Goal: Task Accomplishment & Management: Use online tool/utility

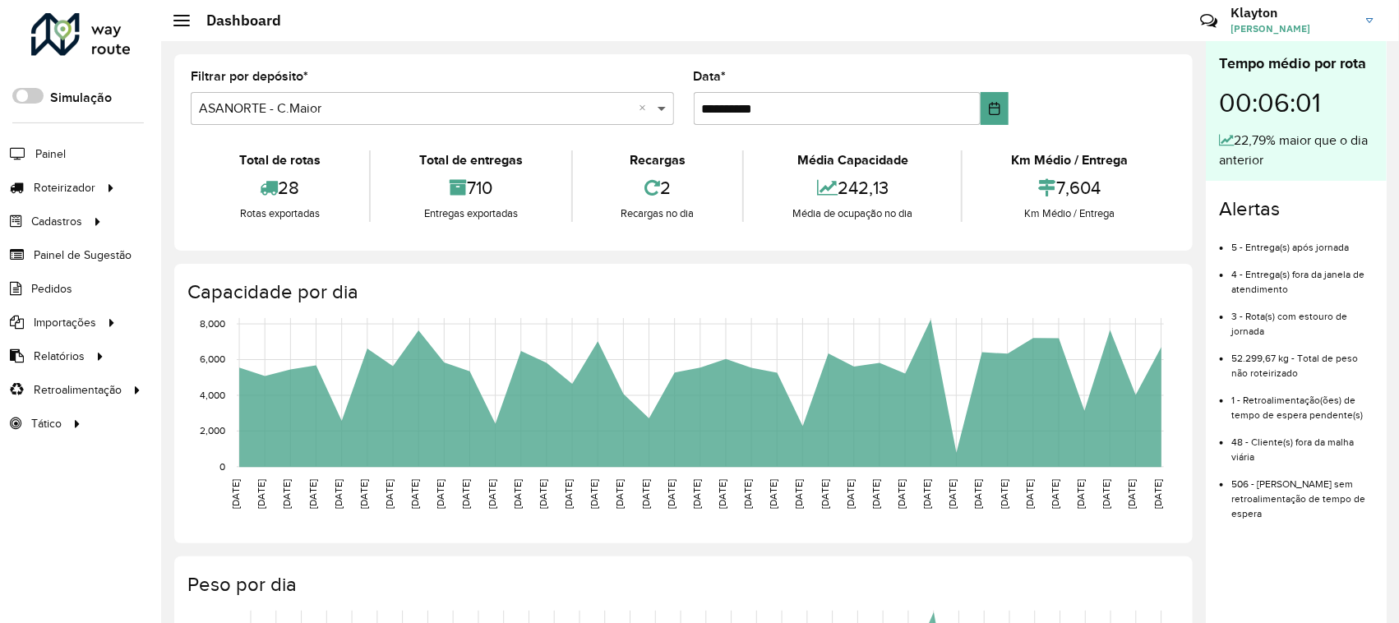
click at [662, 113] on span at bounding box center [664, 109] width 21 height 20
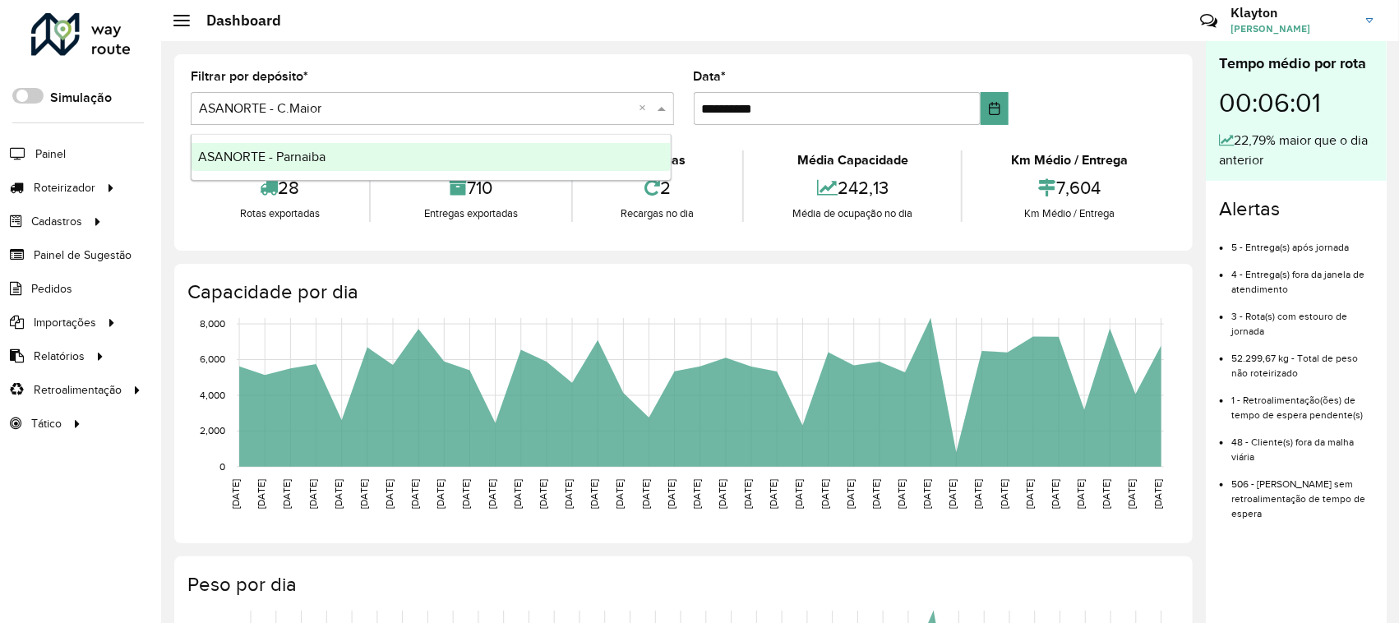
click at [466, 155] on div "ASANORTE - Parnaiba" at bounding box center [431, 157] width 479 height 28
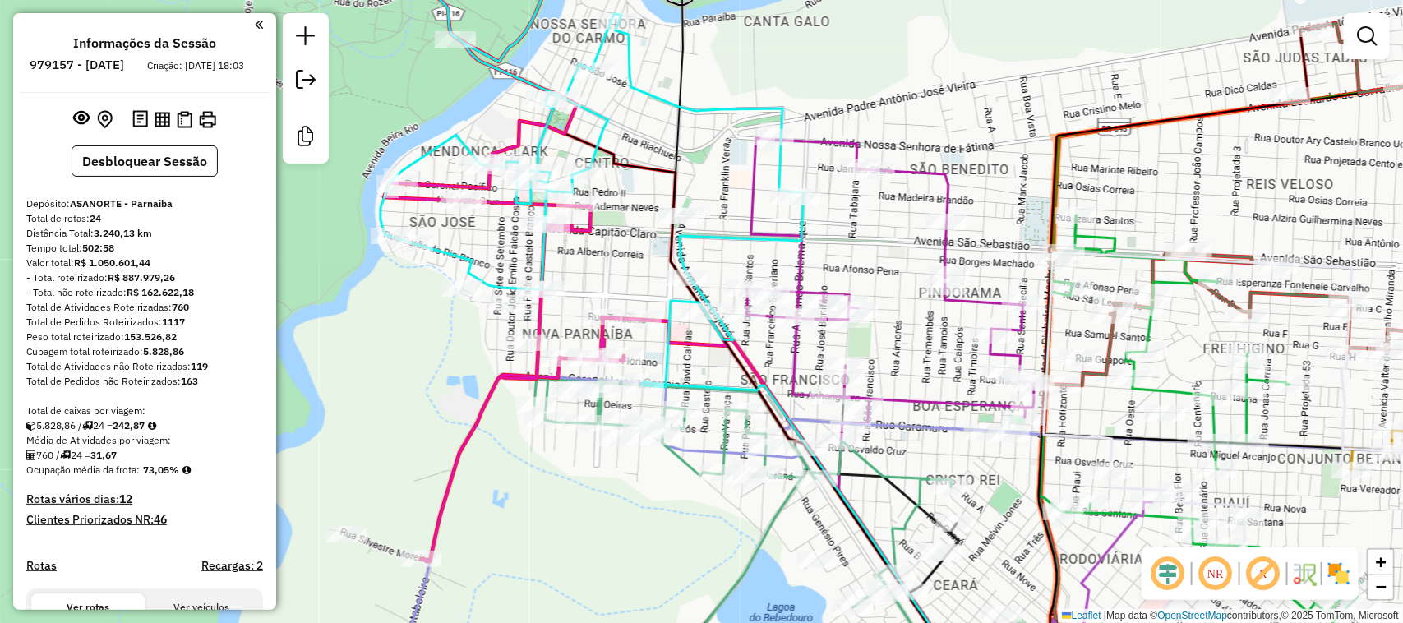
scroll to position [2442, 0]
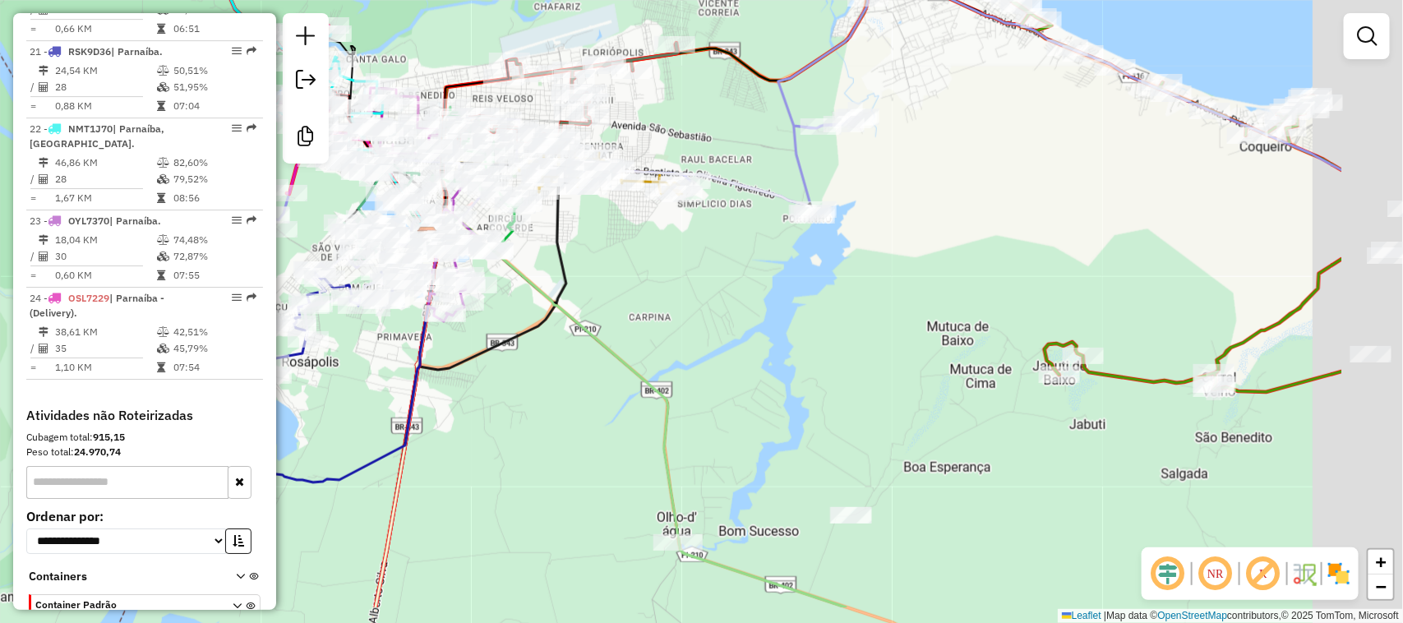
drag, startPoint x: 1065, startPoint y: 412, endPoint x: 662, endPoint y: 219, distance: 447.5
click at [760, 278] on div "Janela de atendimento Grade de atendimento Capacidade Transportadoras Veículos …" at bounding box center [701, 311] width 1403 height 623
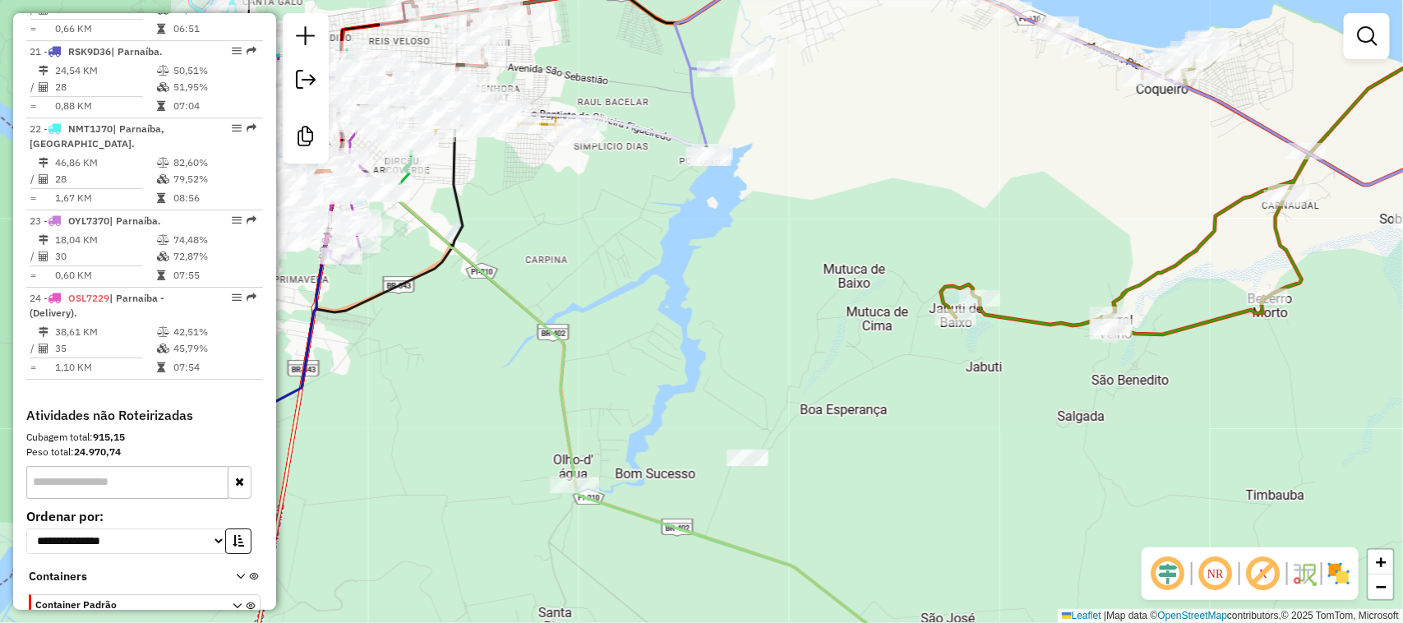
drag, startPoint x: 633, startPoint y: 224, endPoint x: 798, endPoint y: 237, distance: 165.8
click at [797, 237] on div "Janela de atendimento Grade de atendimento Capacidade Transportadoras Veículos …" at bounding box center [701, 311] width 1403 height 623
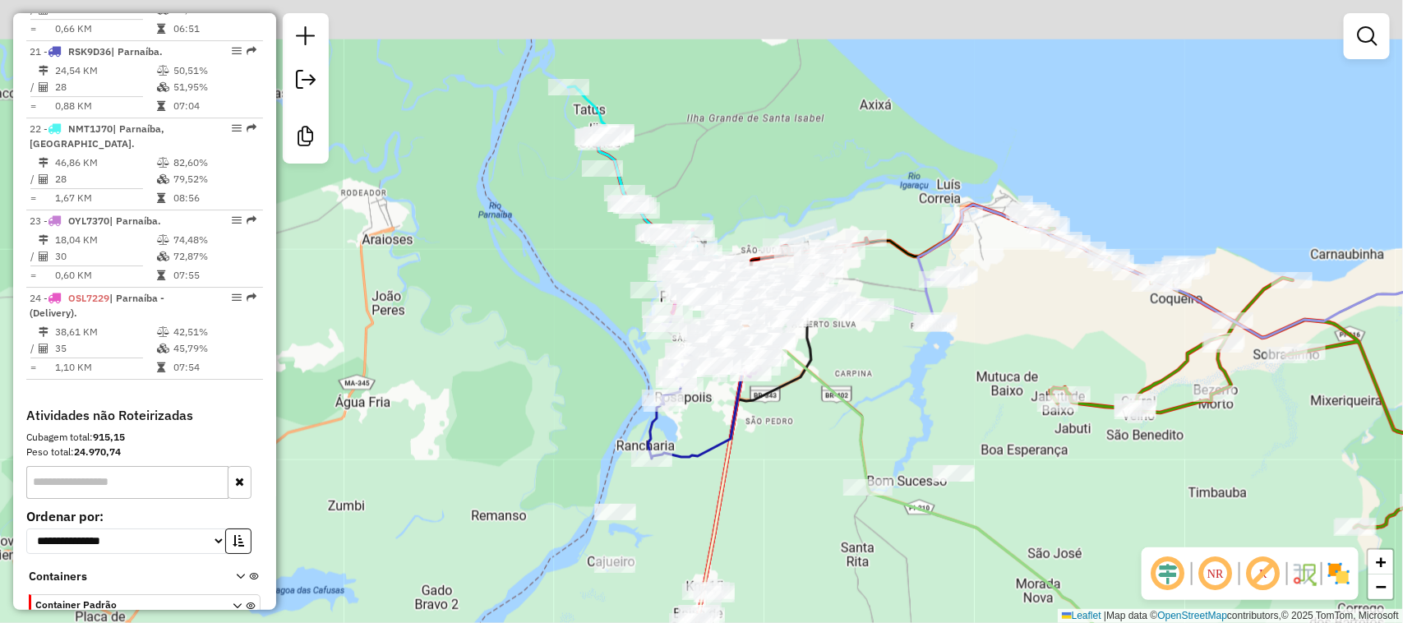
drag, startPoint x: 781, startPoint y: 236, endPoint x: 885, endPoint y: 368, distance: 168.1
click at [889, 368] on div "Janela de atendimento Grade de atendimento Capacidade Transportadoras Veículos …" at bounding box center [701, 311] width 1403 height 623
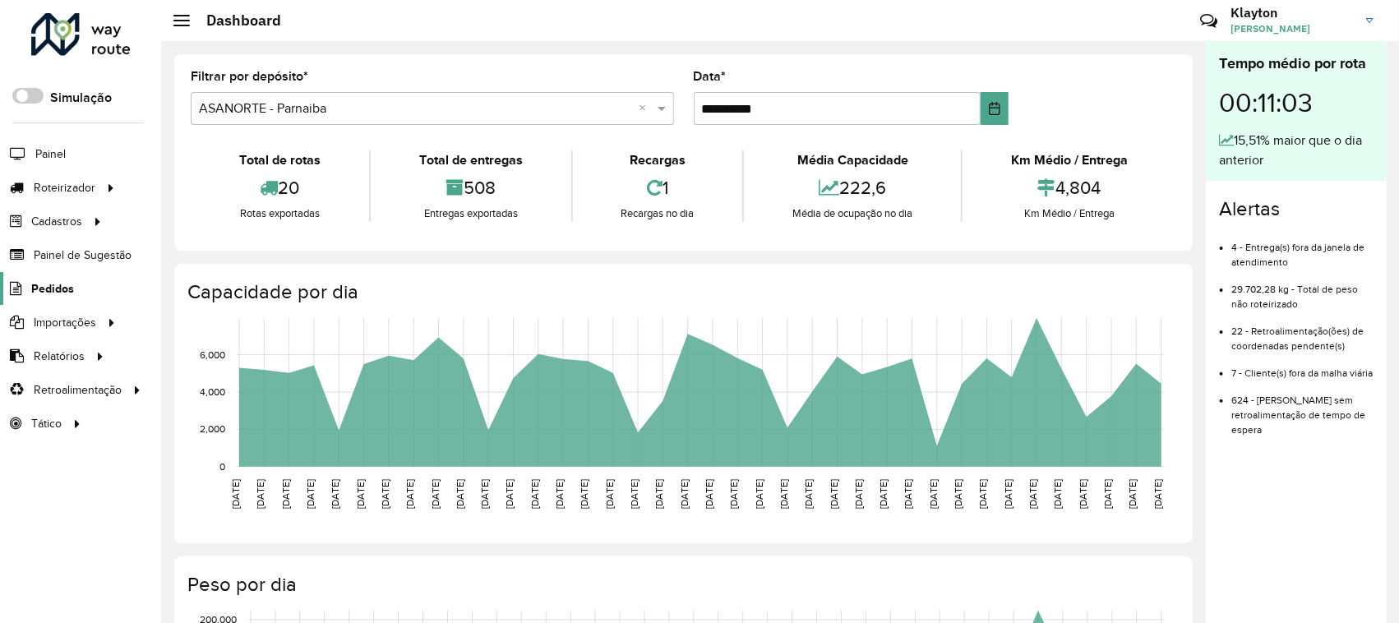
click at [62, 292] on span "Pedidos" at bounding box center [52, 288] width 43 height 17
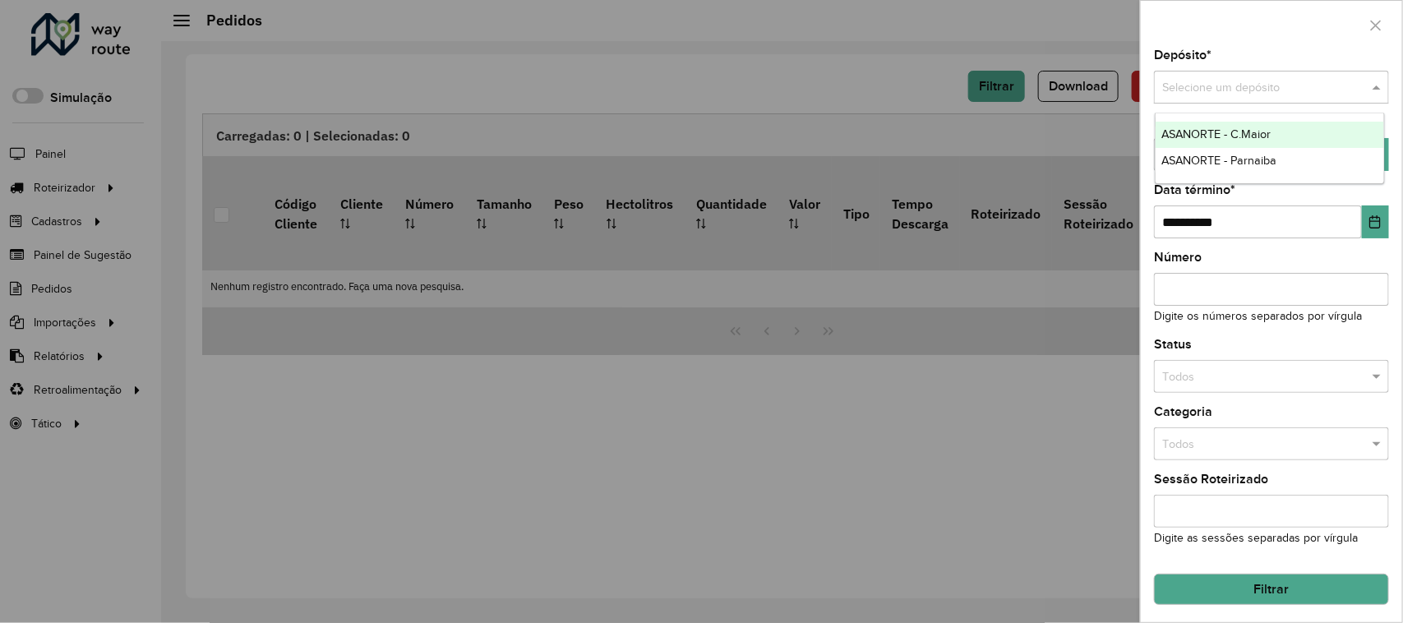
click at [1369, 87] on span at bounding box center [1379, 88] width 21 height 18
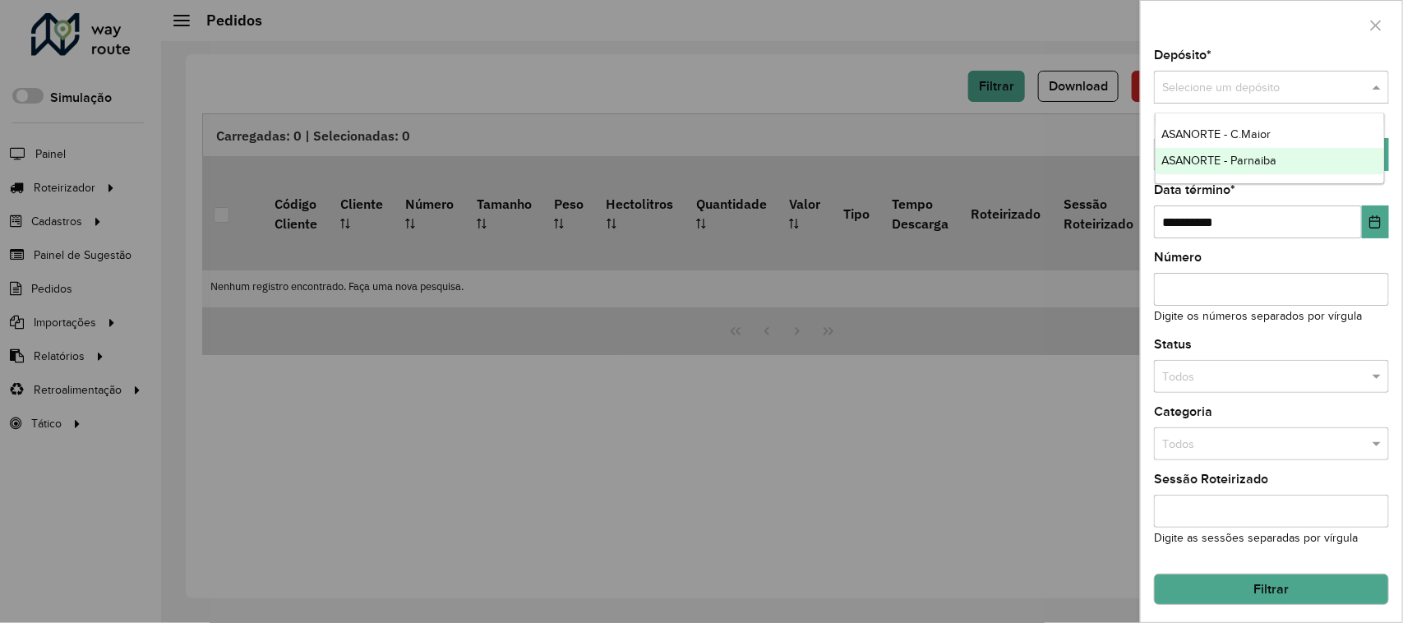
click at [1242, 161] on span "ASANORTE - Parnaiba" at bounding box center [1219, 160] width 115 height 13
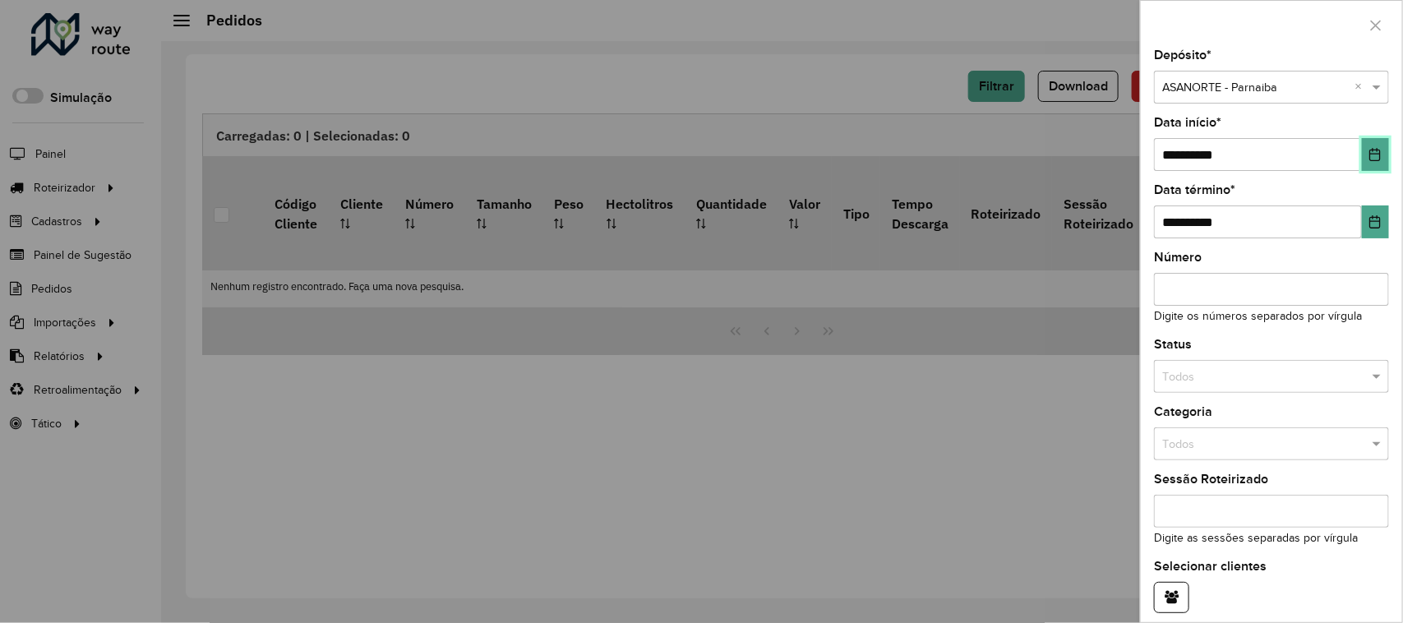
click at [1373, 146] on button "Choose Date" at bounding box center [1375, 154] width 27 height 33
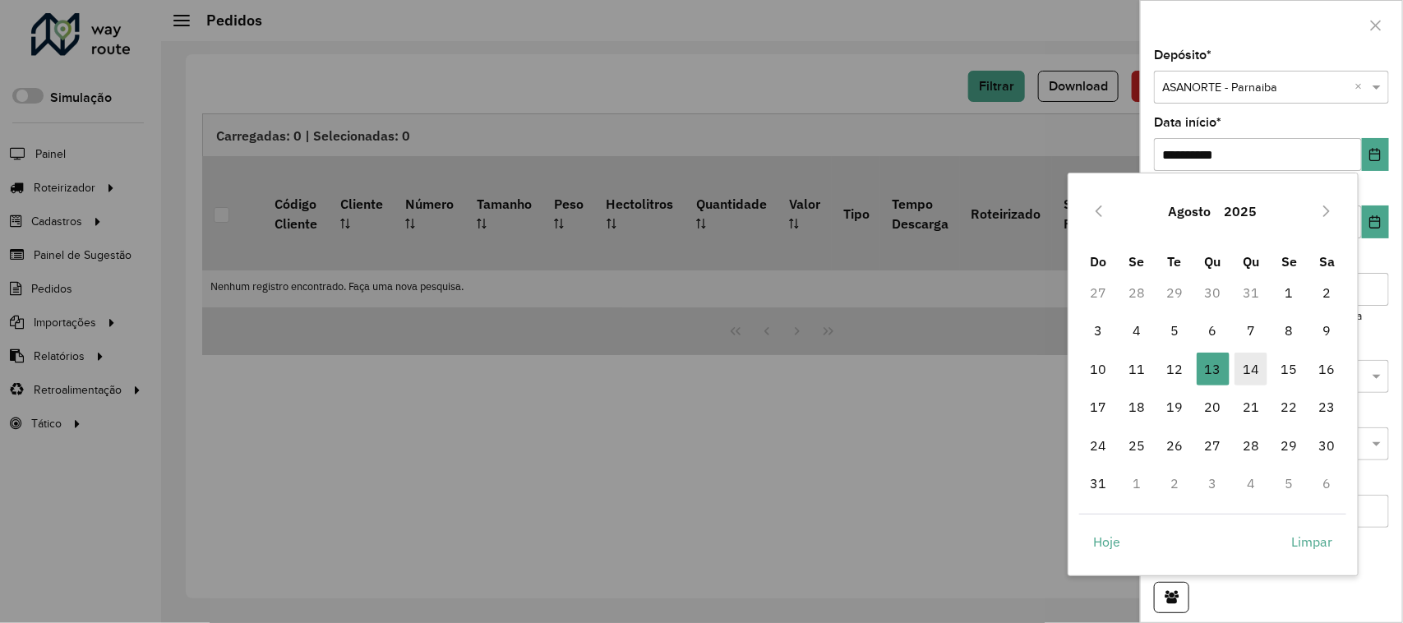
click at [1248, 370] on span "14" at bounding box center [1251, 369] width 33 height 33
type input "**********"
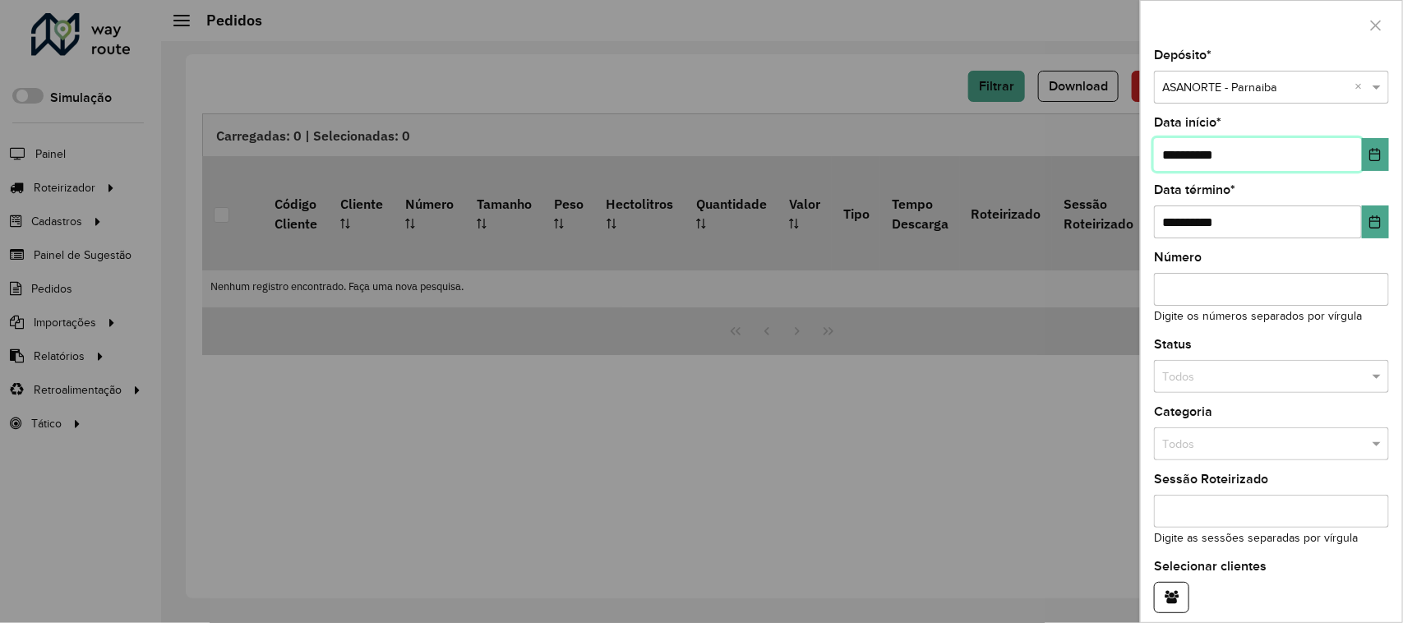
scroll to position [75, 0]
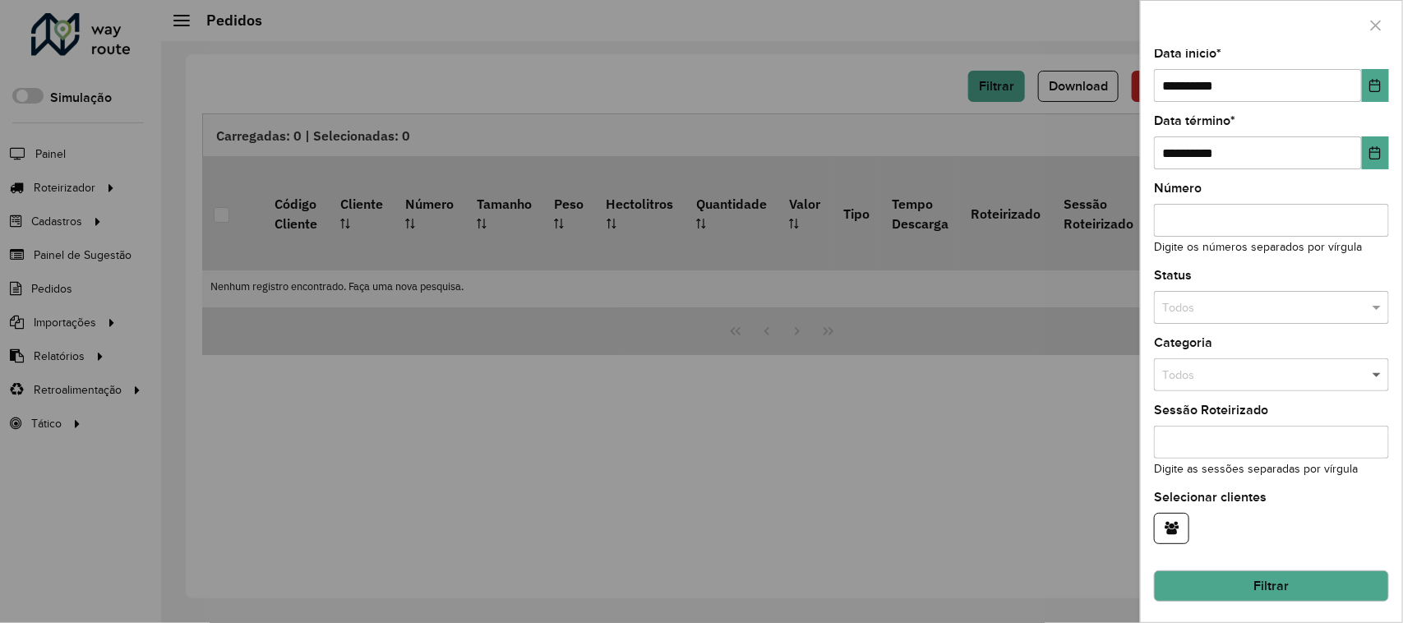
click at [1370, 377] on span at bounding box center [1379, 376] width 21 height 18
click at [1305, 303] on input "text" at bounding box center [1255, 308] width 186 height 18
click at [1209, 351] on span "Roteirizado" at bounding box center [1191, 350] width 58 height 13
click at [1306, 585] on button "Filtrar" at bounding box center [1271, 586] width 235 height 31
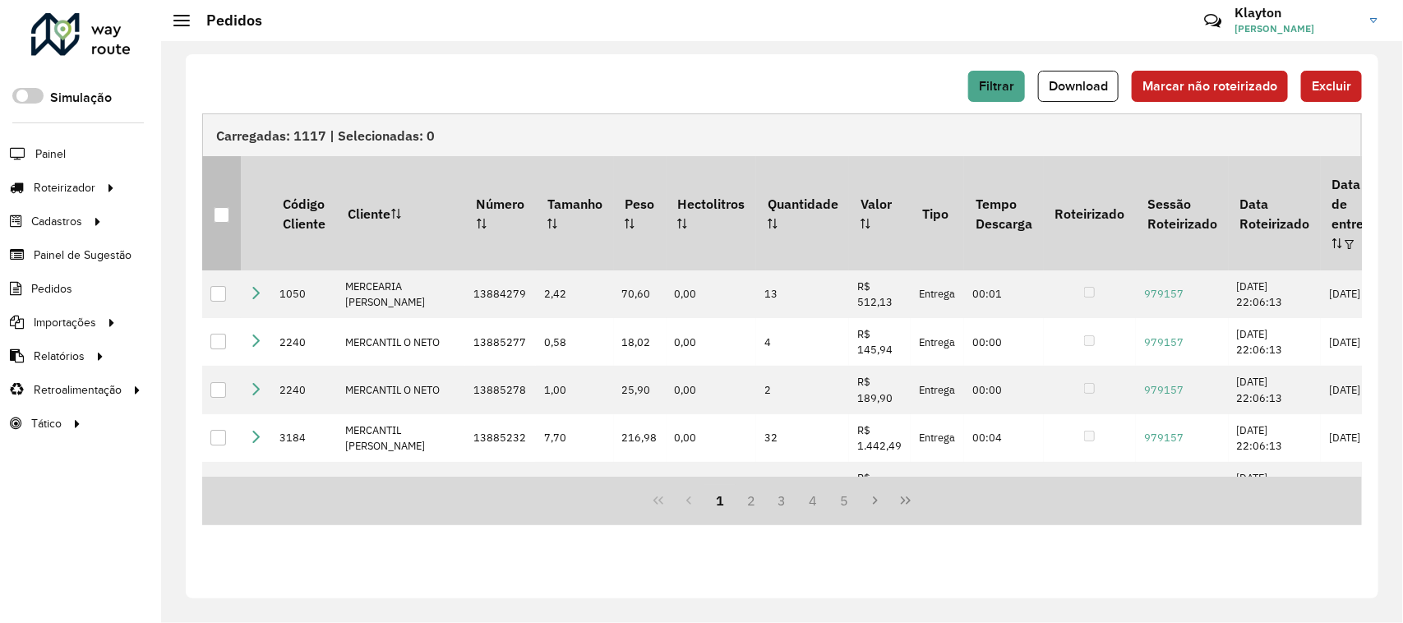
click at [223, 208] on div at bounding box center [222, 215] width 16 height 16
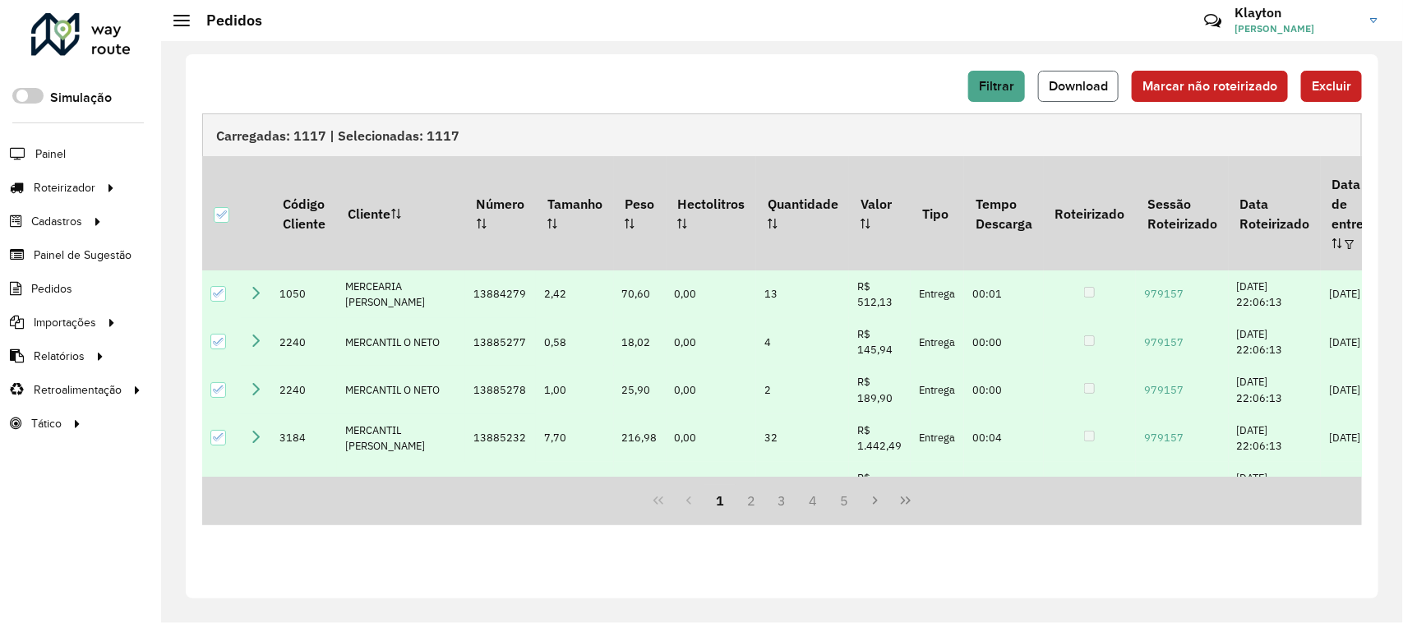
click at [1088, 89] on span "Download" at bounding box center [1078, 86] width 59 height 14
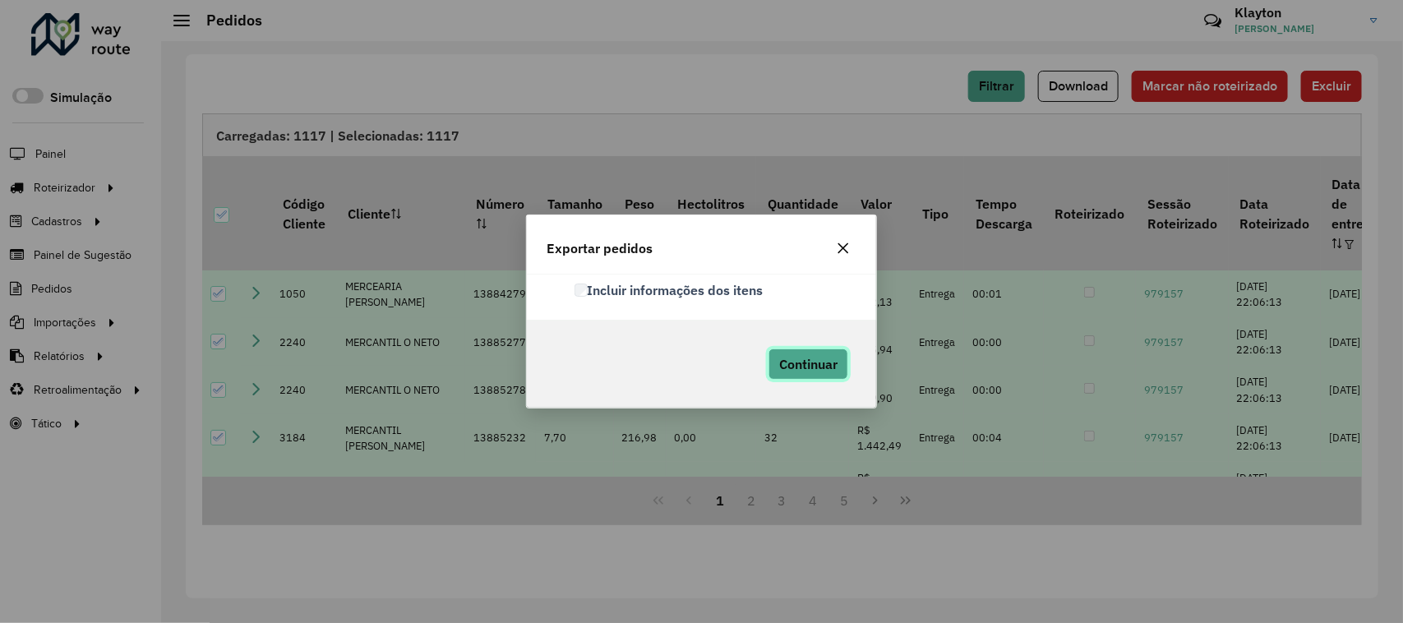
click at [797, 367] on span "Continuar" at bounding box center [808, 364] width 58 height 16
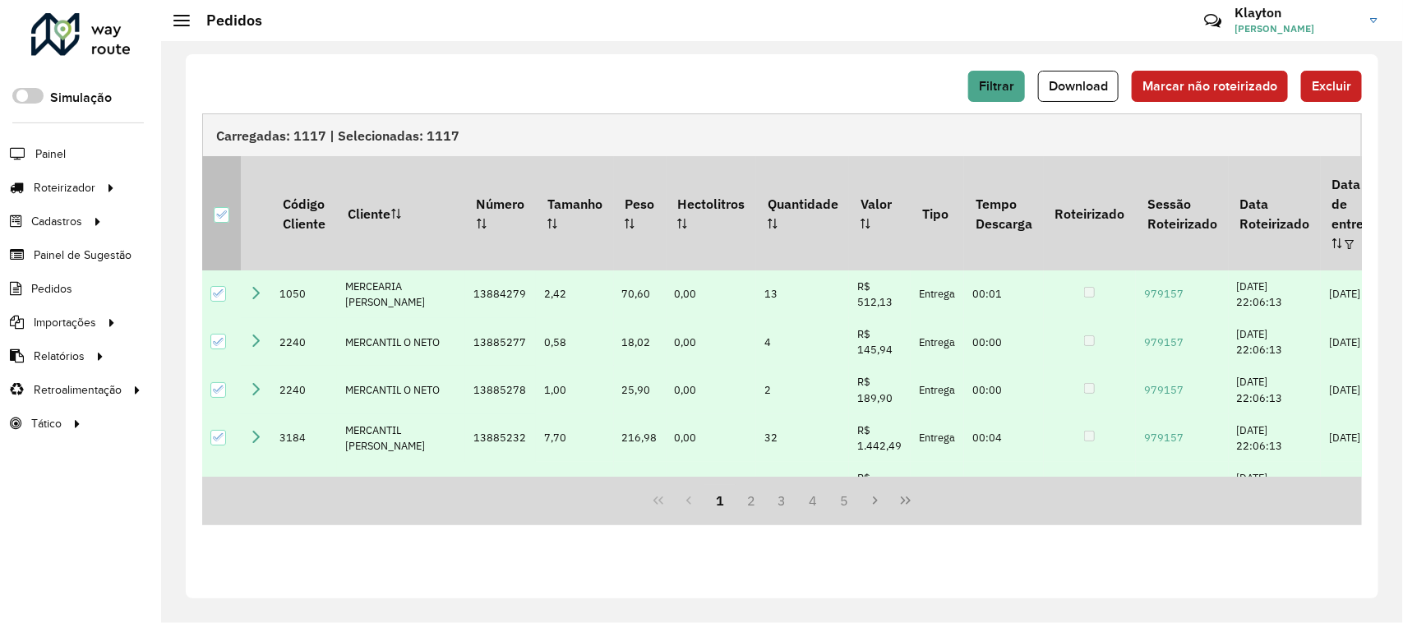
click at [218, 209] on icon at bounding box center [221, 215] width 12 height 12
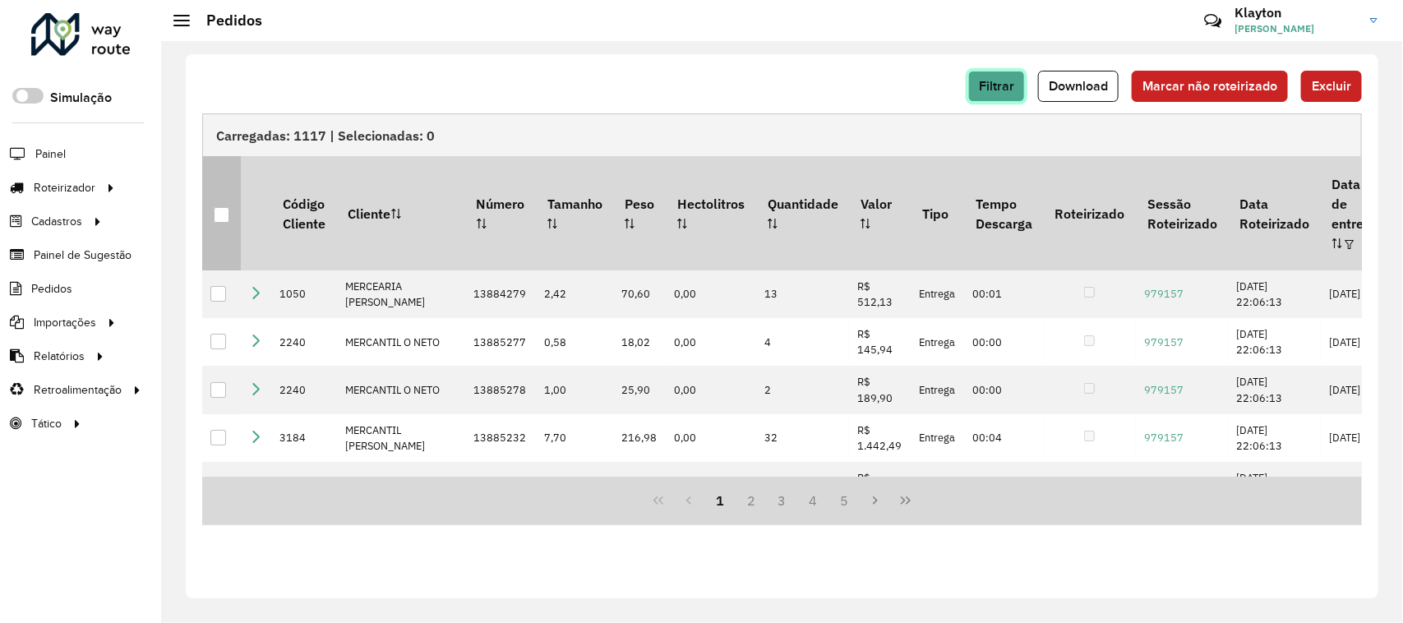
click at [999, 84] on span "Filtrar" at bounding box center [996, 86] width 35 height 14
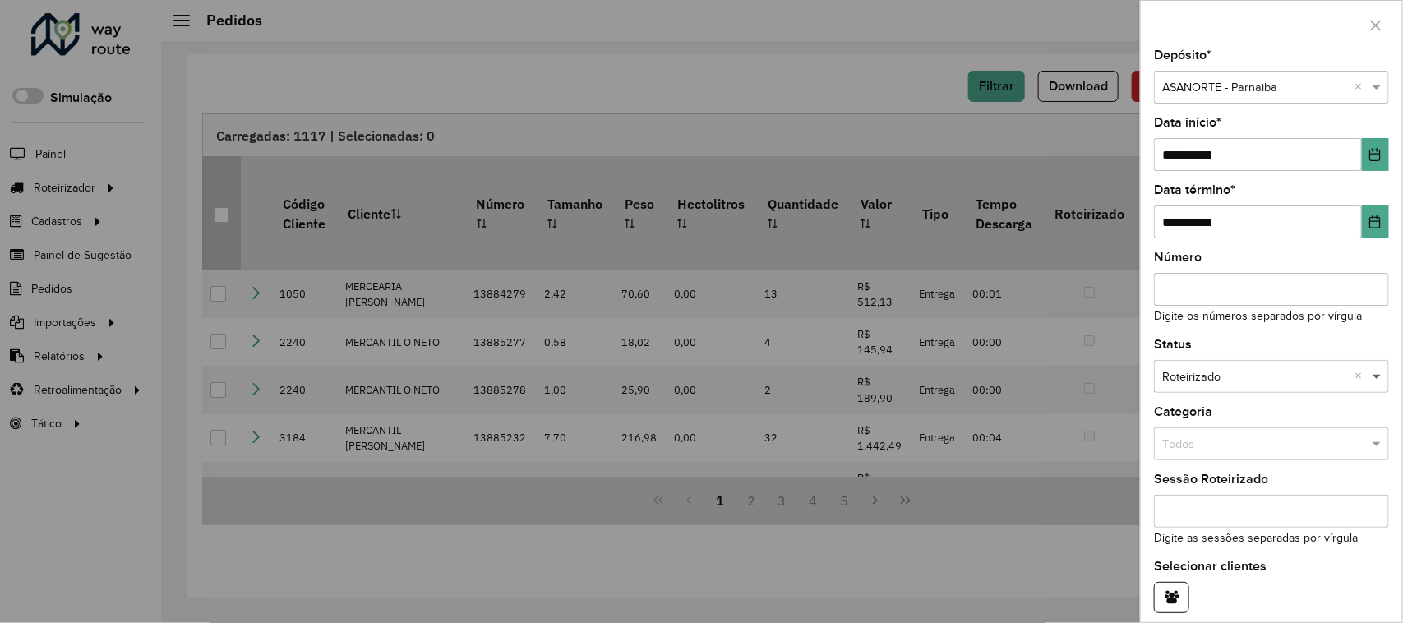
click at [1373, 376] on span at bounding box center [1379, 377] width 21 height 18
click at [1231, 423] on span "Não roteirizado" at bounding box center [1202, 425] width 80 height 13
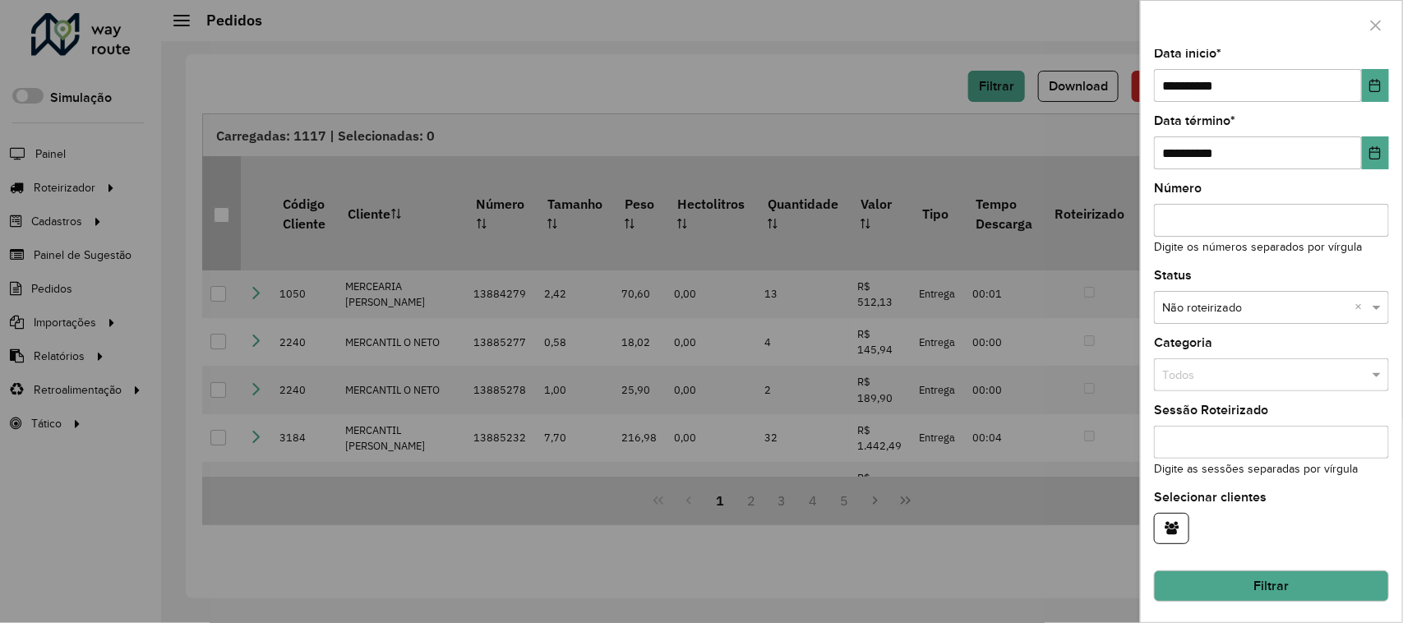
click at [1264, 582] on button "Filtrar" at bounding box center [1271, 586] width 235 height 31
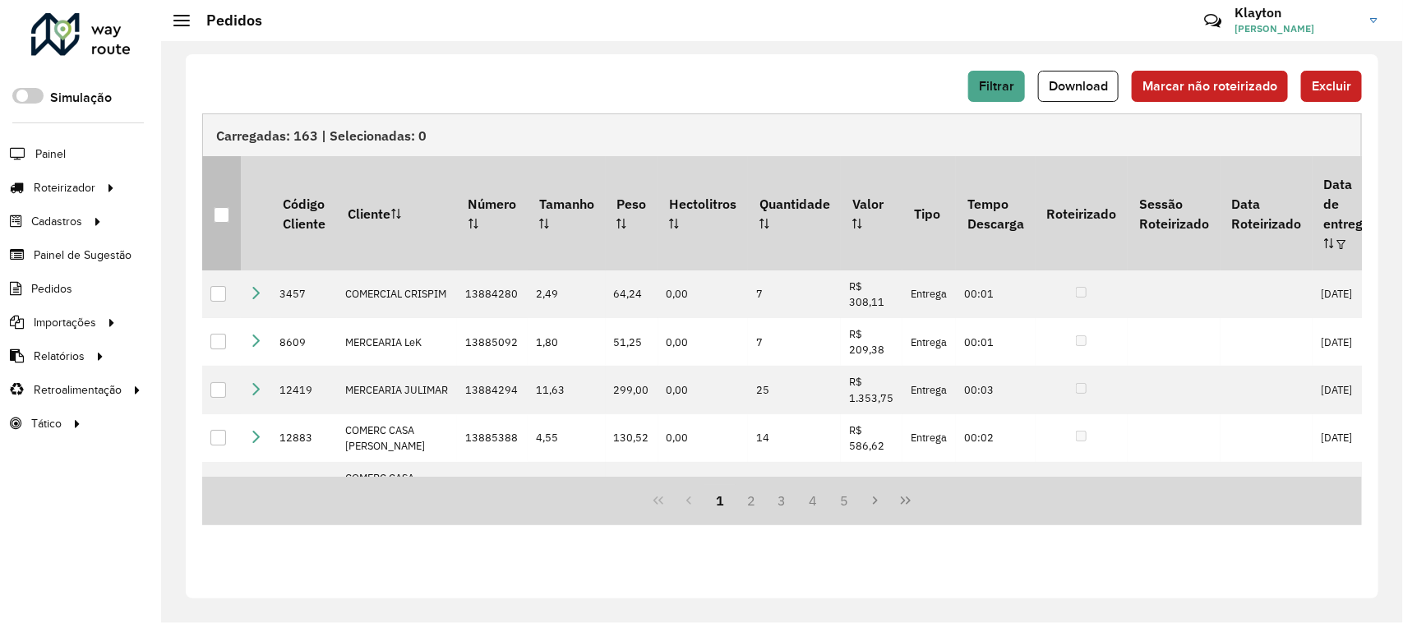
click at [215, 207] on div at bounding box center [222, 215] width 16 height 16
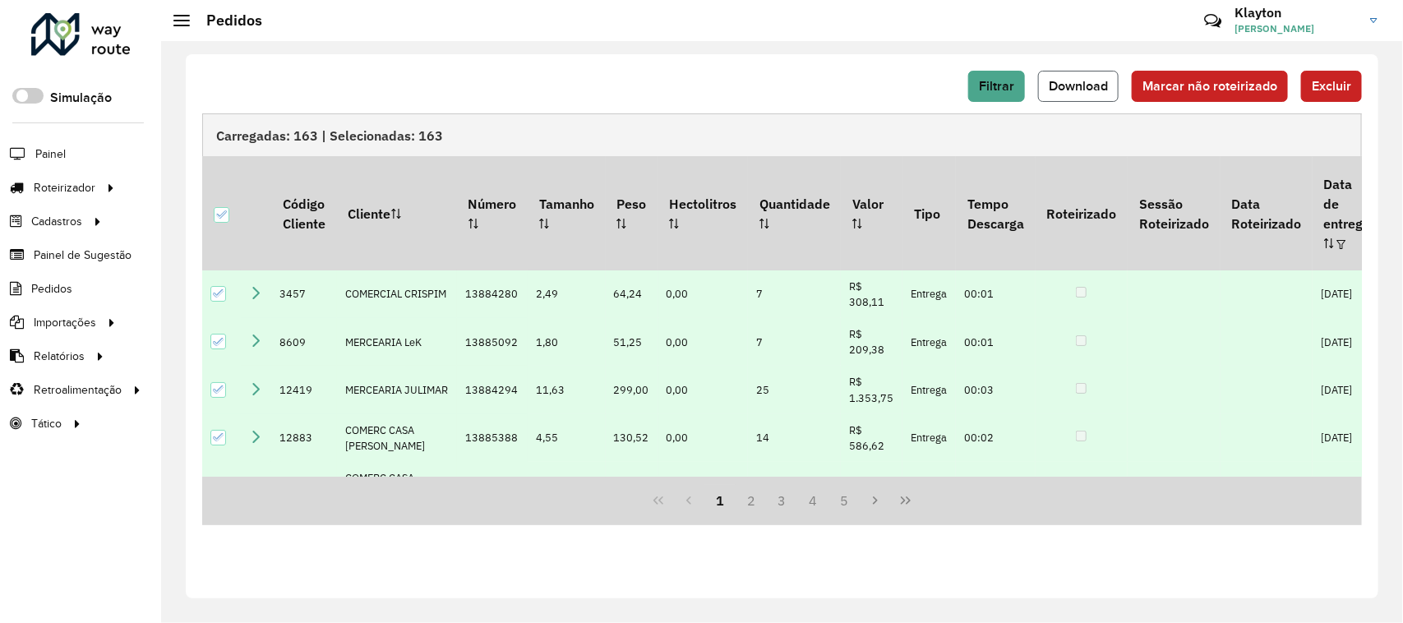
click at [1082, 86] on span "Download" at bounding box center [1078, 86] width 59 height 14
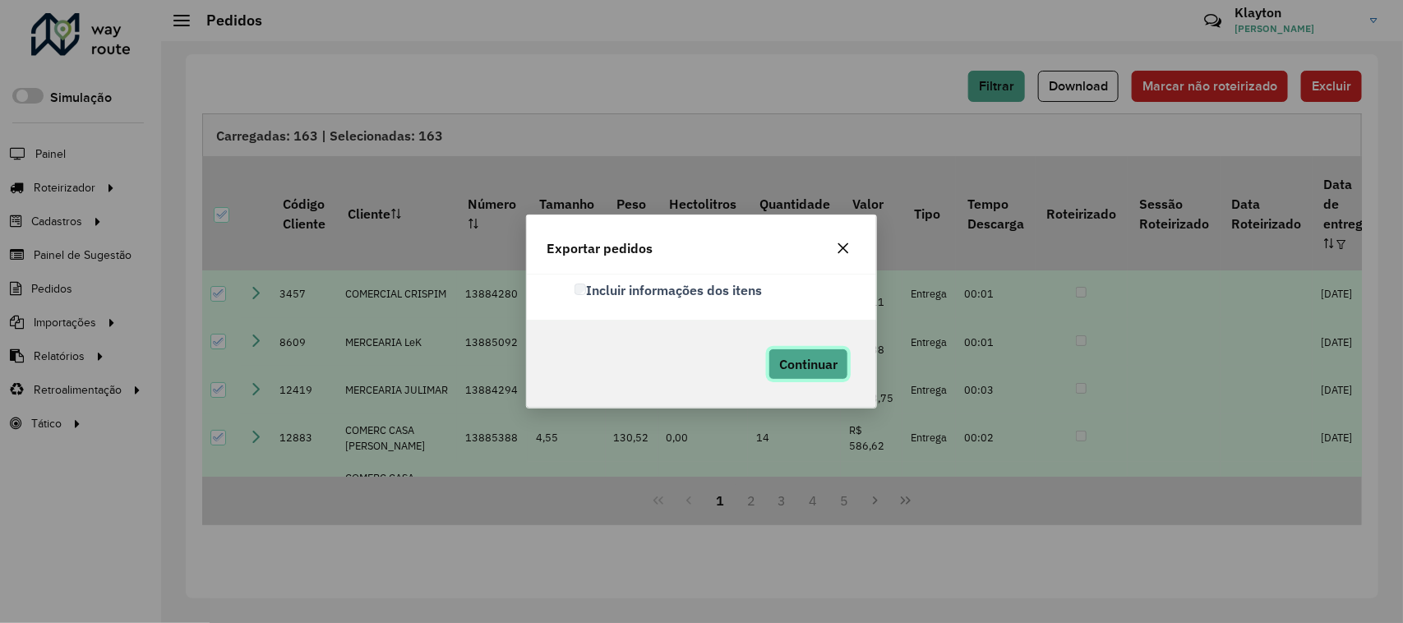
click at [800, 366] on span "Continuar" at bounding box center [808, 364] width 58 height 16
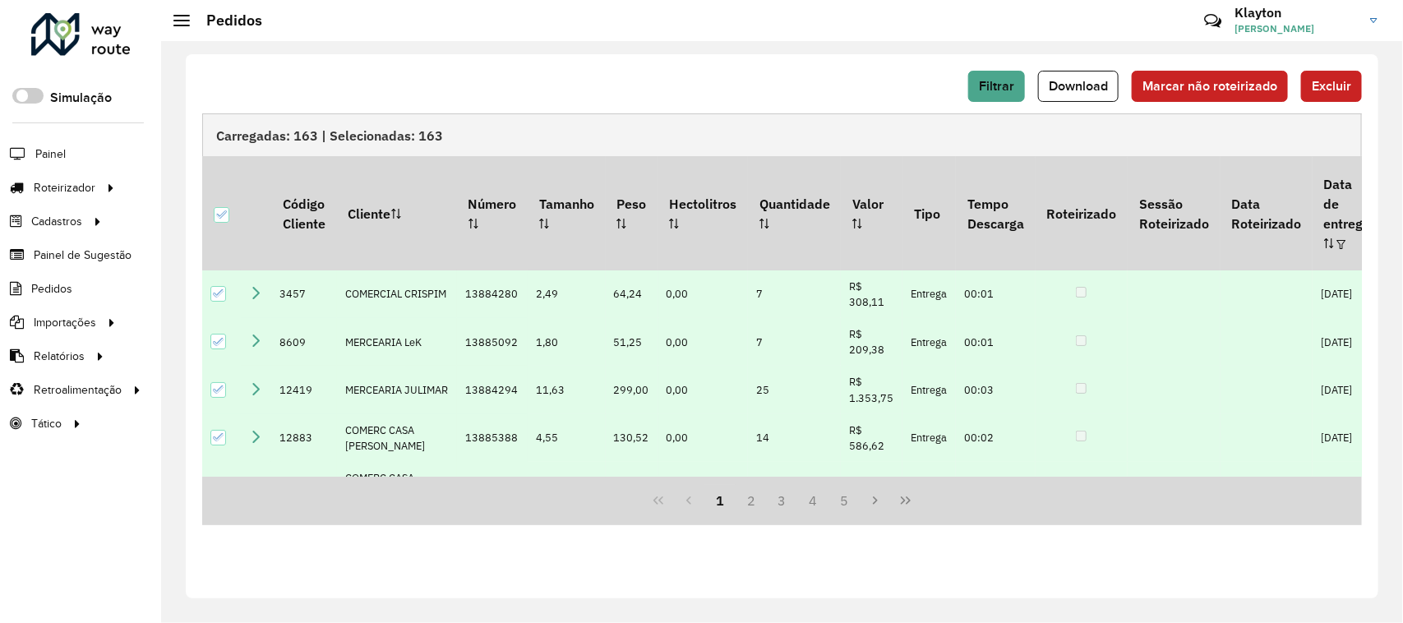
click at [86, 41] on div at bounding box center [80, 34] width 99 height 43
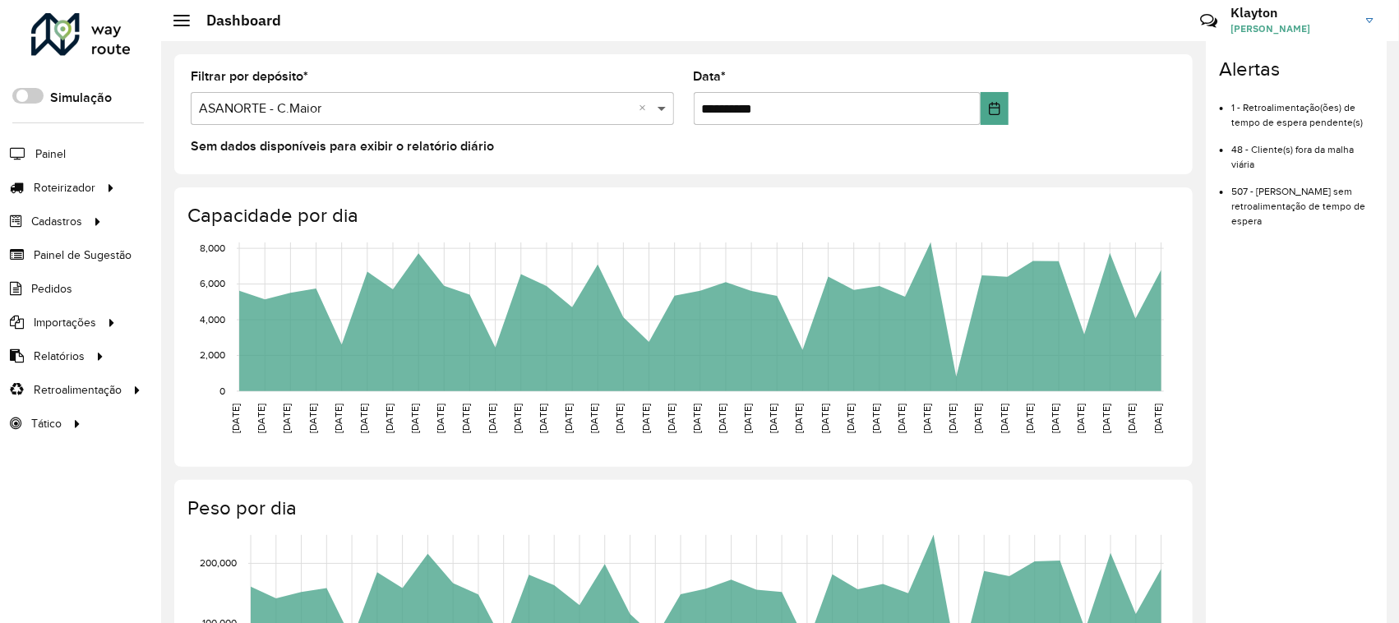
click at [659, 103] on span at bounding box center [664, 109] width 21 height 20
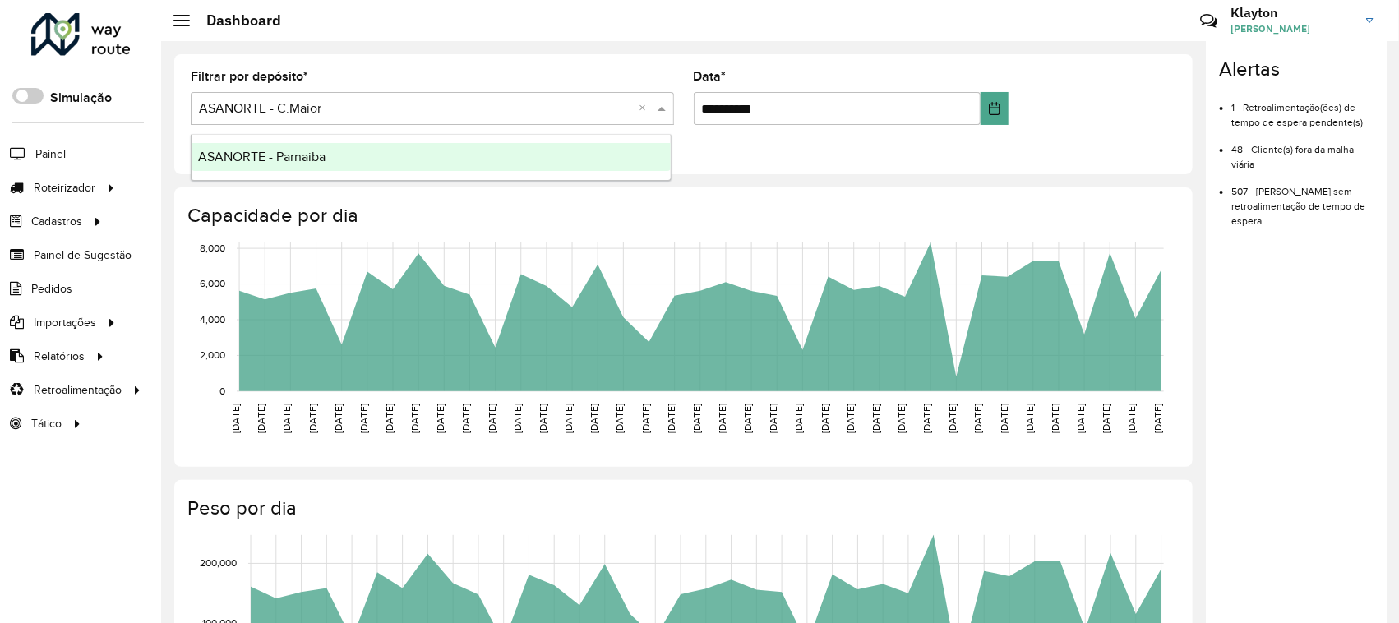
click at [333, 158] on div "ASANORTE - Parnaiba" at bounding box center [431, 157] width 479 height 28
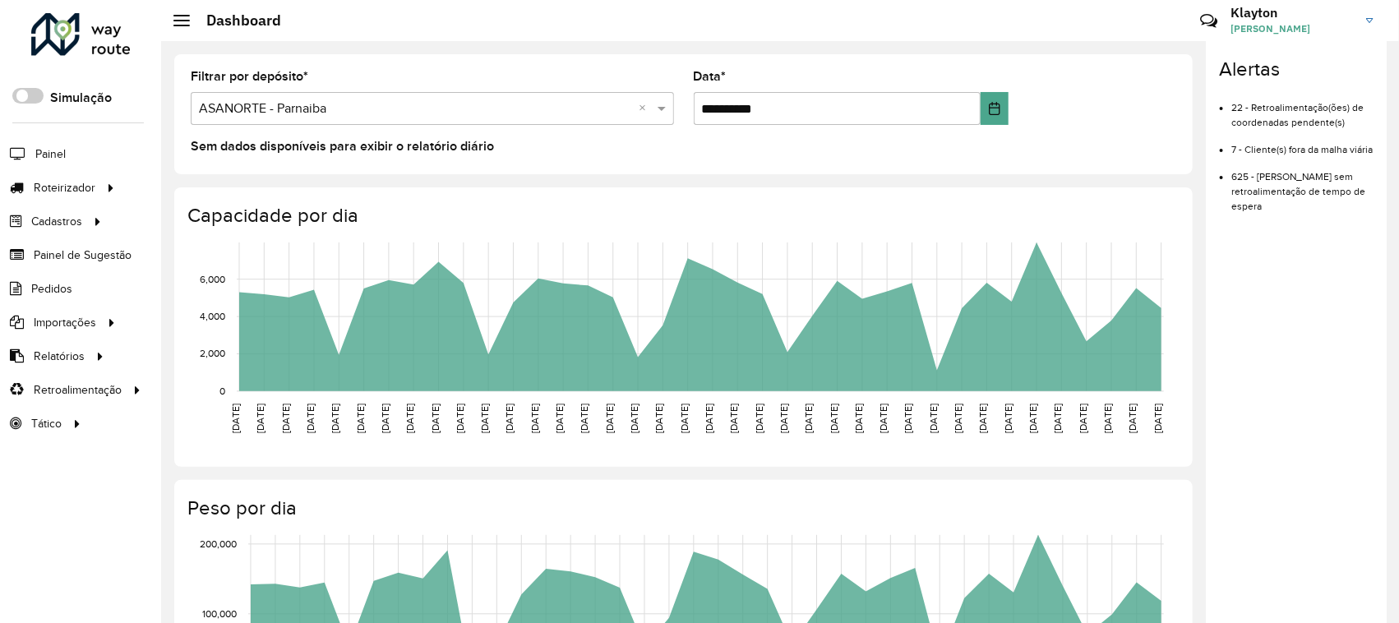
click at [1366, 16] on link "Klayton Klayton Pinto Sousa" at bounding box center [1308, 20] width 155 height 43
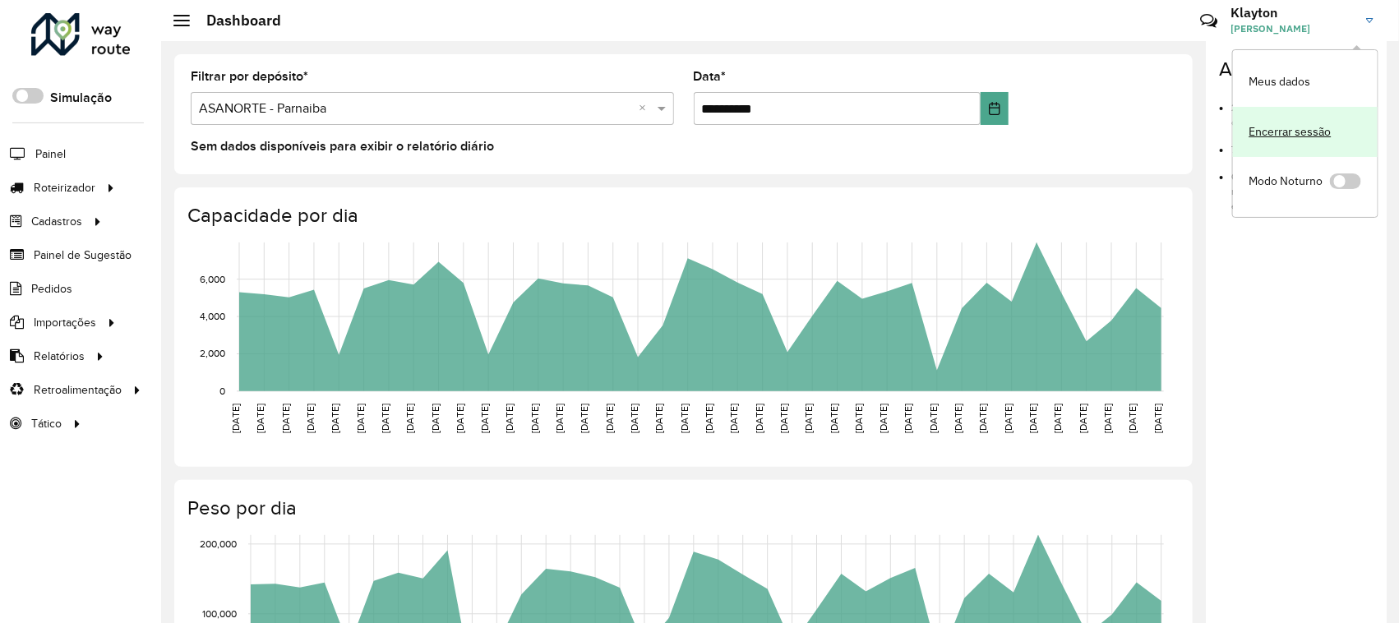
click at [1303, 141] on link "Encerrar sessão" at bounding box center [1305, 132] width 145 height 50
